Goal: Task Accomplishment & Management: Use online tool/utility

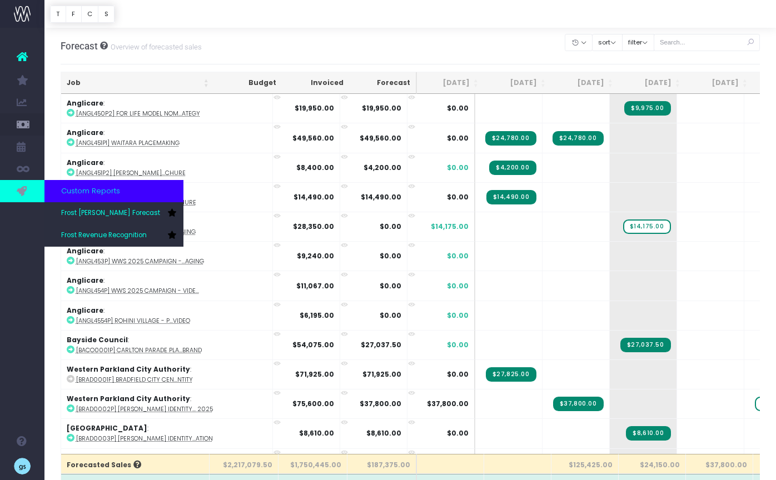
click at [26, 191] on icon at bounding box center [22, 191] width 11 height 12
click at [118, 238] on span "Frost Revenue Recognition" at bounding box center [104, 236] width 86 height 10
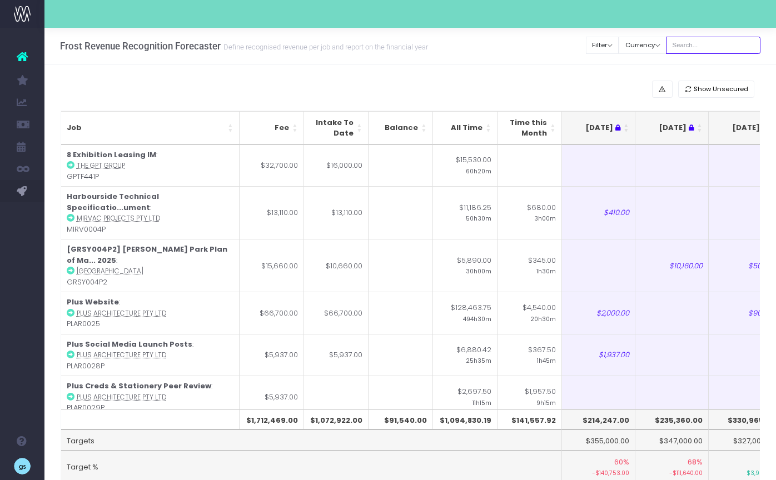
click at [710, 42] on input "text" at bounding box center [713, 45] width 94 height 17
type input "georgia"
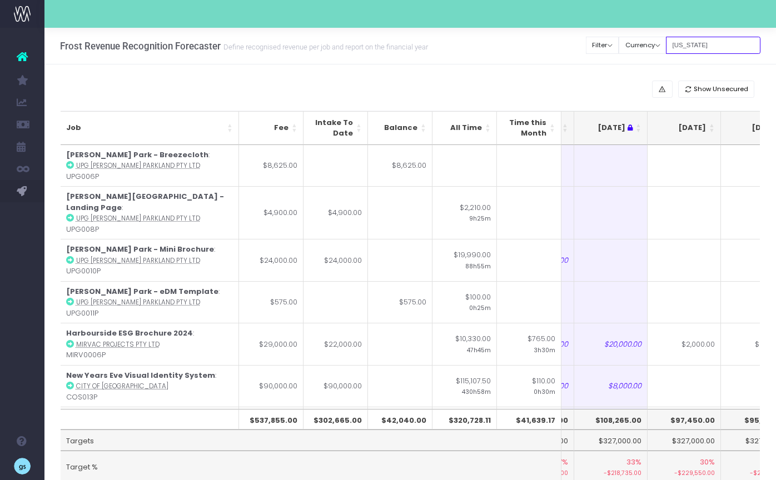
scroll to position [0, 140]
click at [707, 128] on th "[DATE]" at bounding box center [678, 128] width 73 height 34
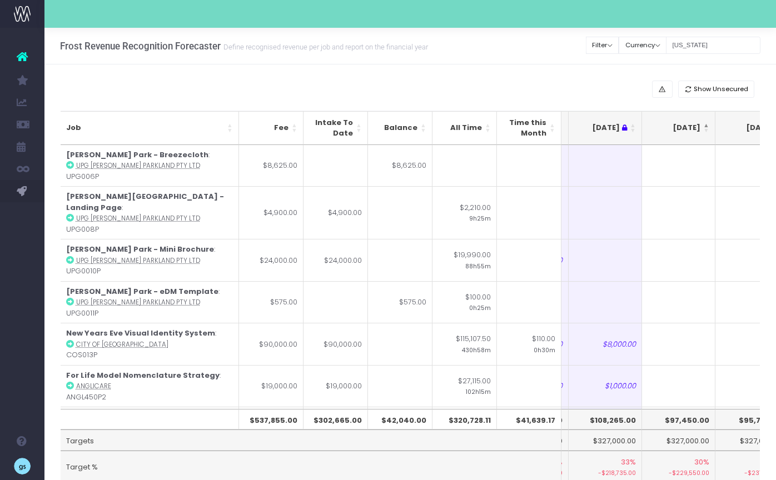
click at [707, 124] on th "[DATE]" at bounding box center [678, 128] width 73 height 34
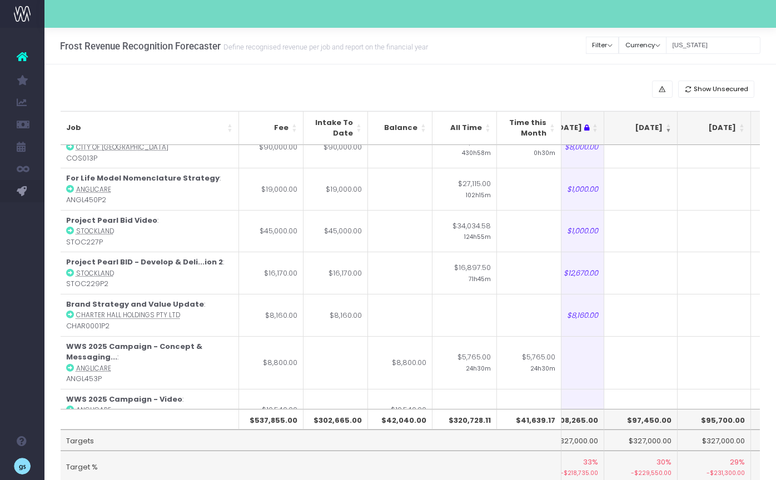
scroll to position [4, 0]
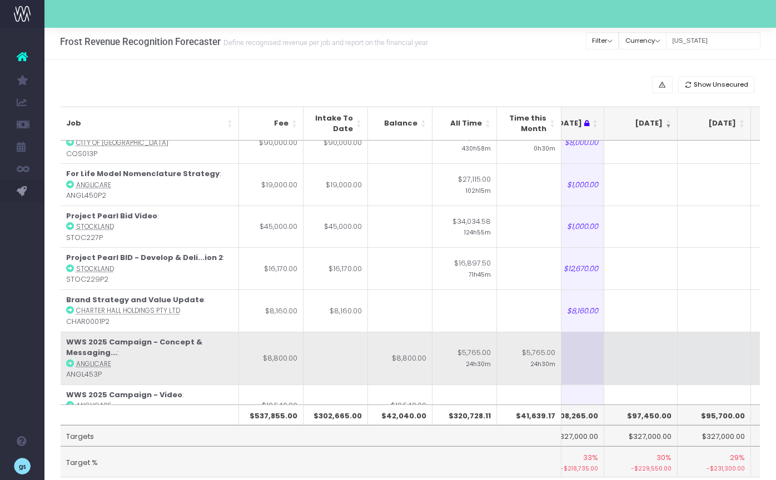
click at [631, 332] on td at bounding box center [640, 358] width 73 height 53
type input "800"
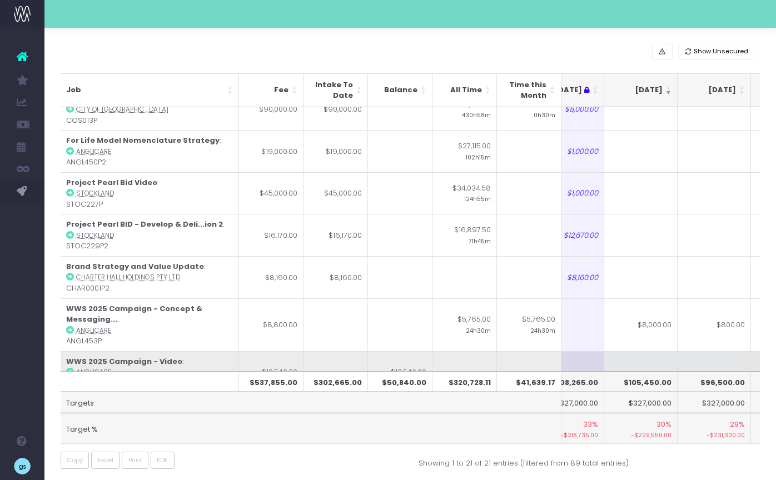
scroll to position [48, 0]
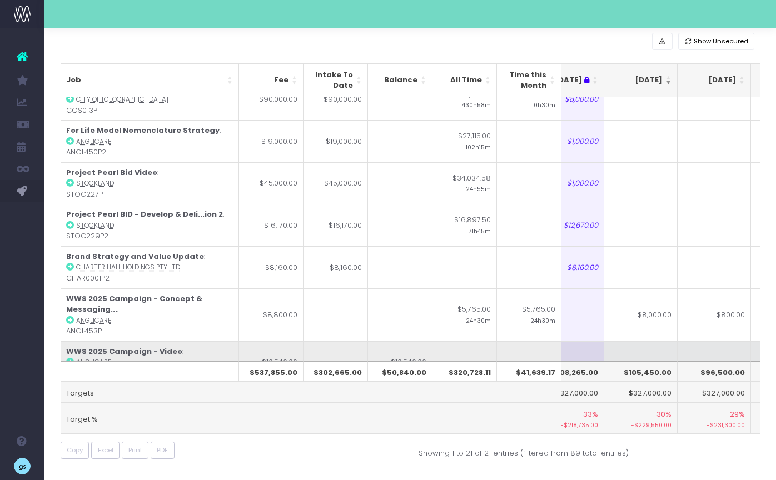
click at [647, 342] on td at bounding box center [640, 362] width 73 height 42
click at [649, 344] on td "$5,500.00" at bounding box center [640, 362] width 73 height 42
type input "4540"
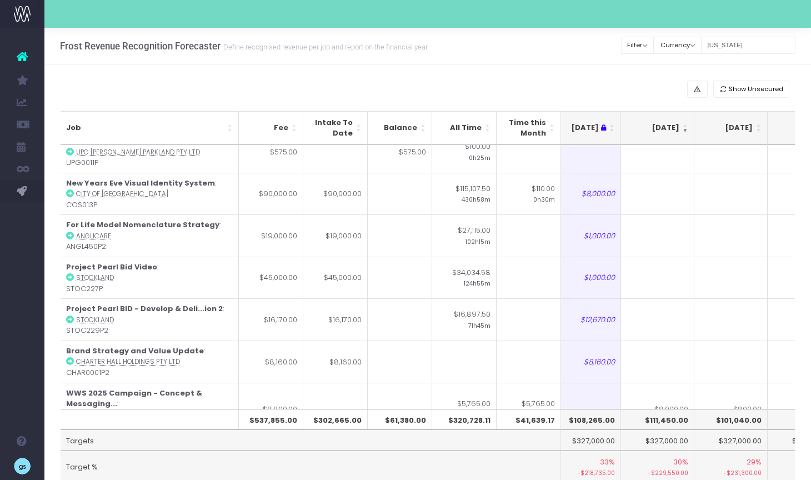
scroll to position [592, 166]
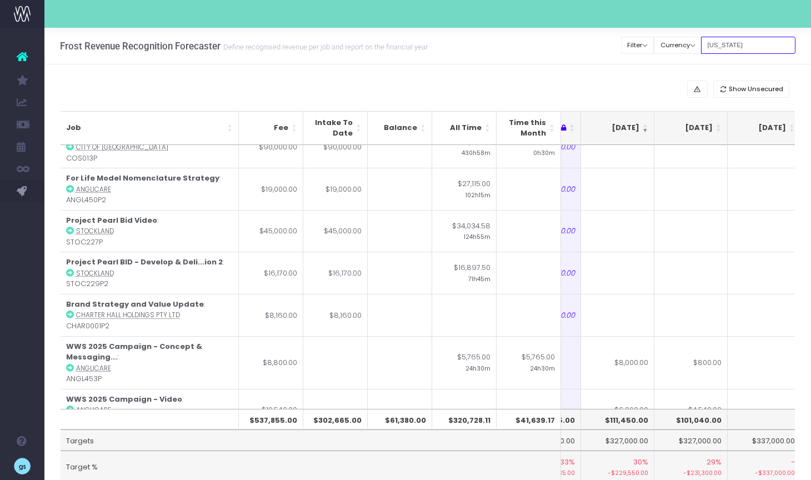
click at [741, 44] on input "georgia" at bounding box center [748, 45] width 94 height 17
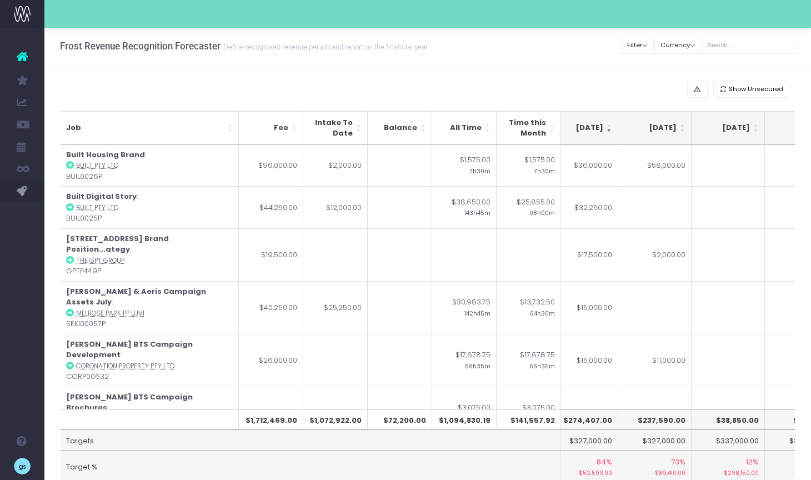
click at [611, 125] on th "[DATE]" at bounding box center [581, 128] width 73 height 34
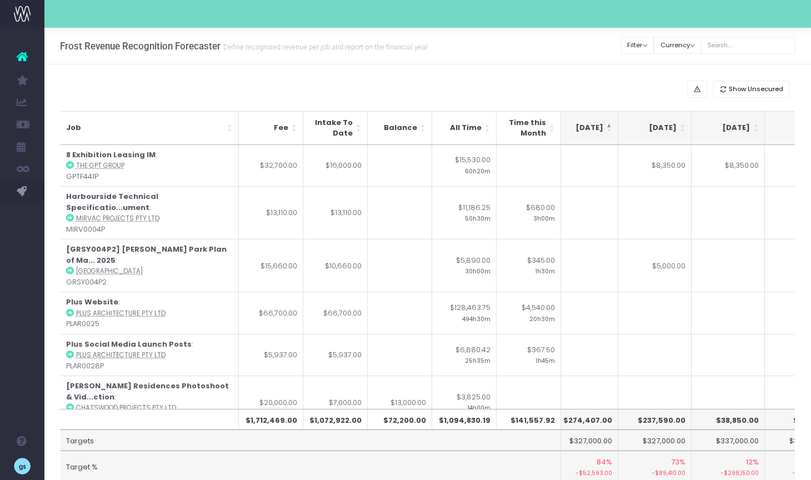
click at [609, 124] on th "[DATE]" at bounding box center [581, 128] width 73 height 34
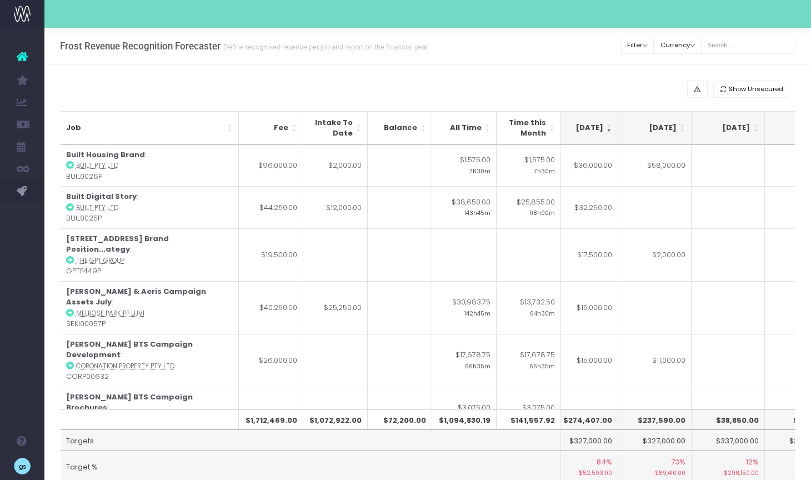
scroll to position [48, 0]
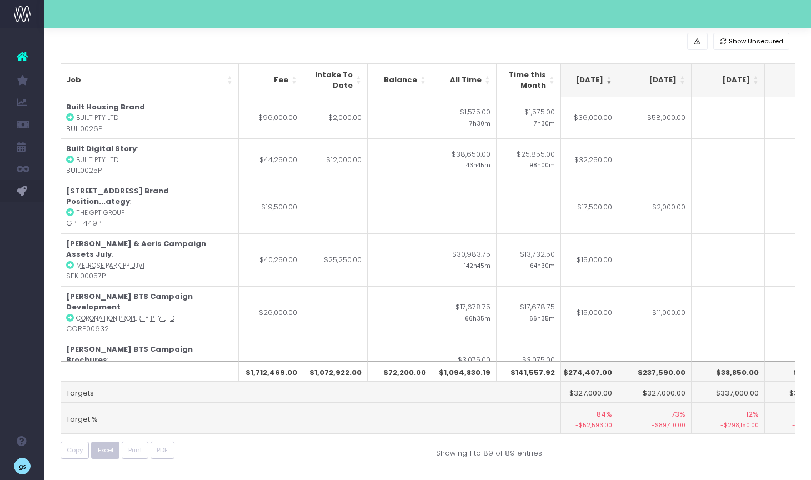
click at [104, 452] on span "Excel" at bounding box center [106, 450] width 16 height 9
